Goal: Task Accomplishment & Management: Manage account settings

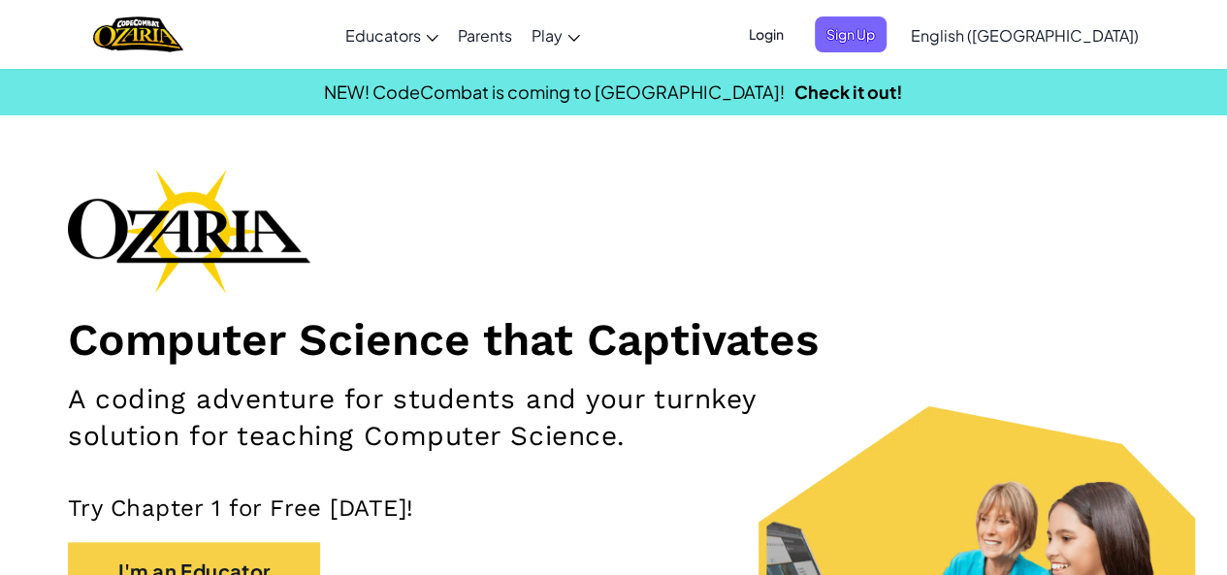
click at [795, 40] on span "Login" at bounding box center [766, 34] width 58 height 36
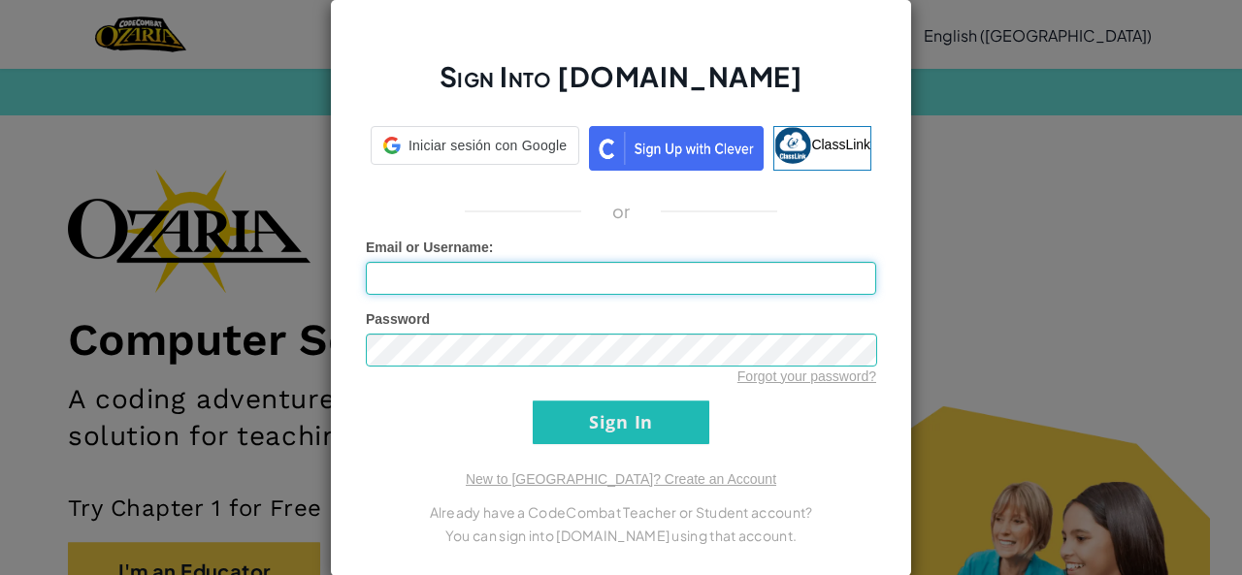
type input "Valeriardz0017R"
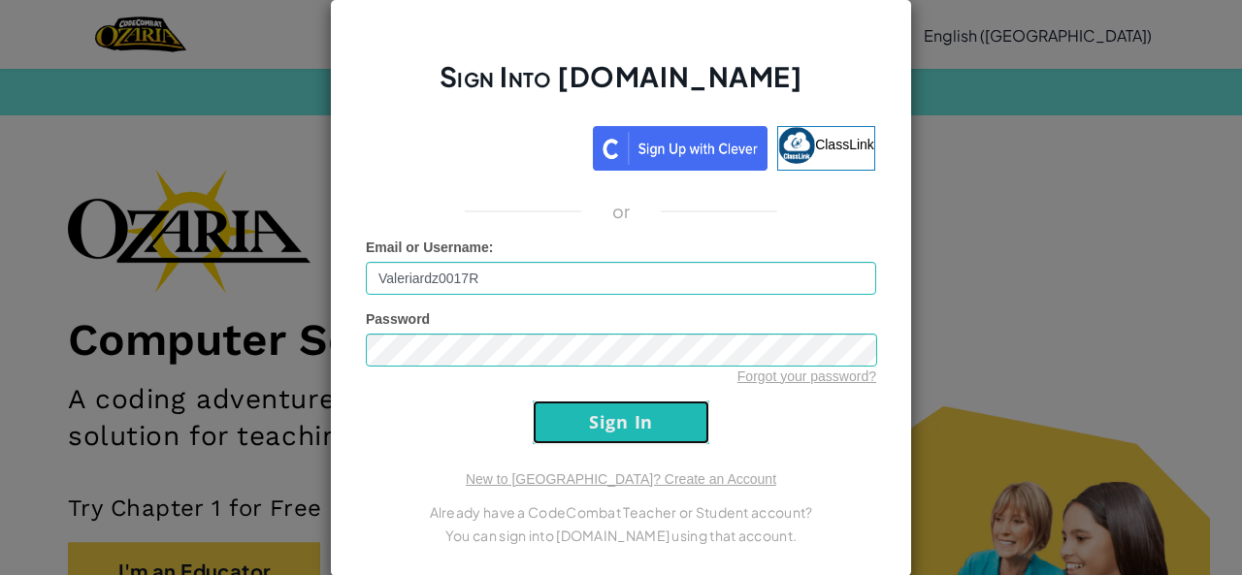
click at [577, 414] on input "Sign In" at bounding box center [621, 423] width 177 height 44
click at [586, 426] on input "Sign In" at bounding box center [621, 423] width 177 height 44
